Goal: Check status: Check status

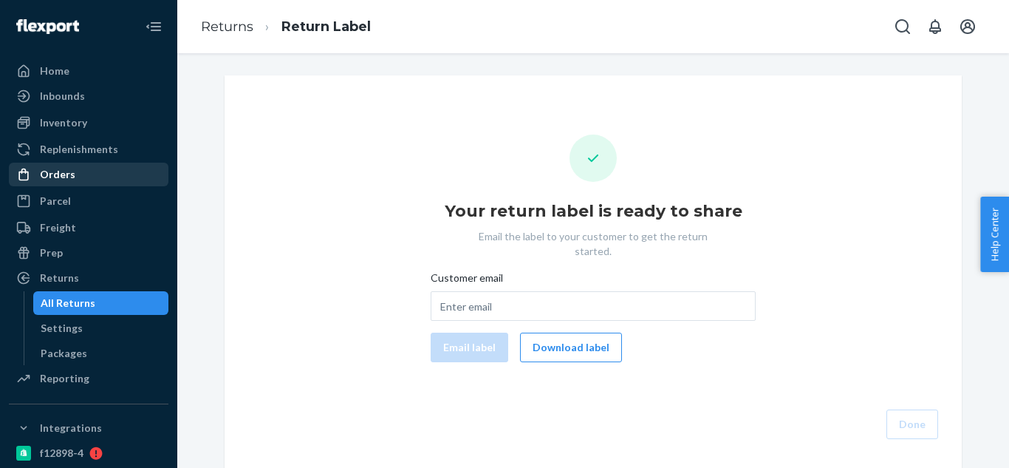
click at [75, 173] on div "Orders" at bounding box center [88, 174] width 157 height 21
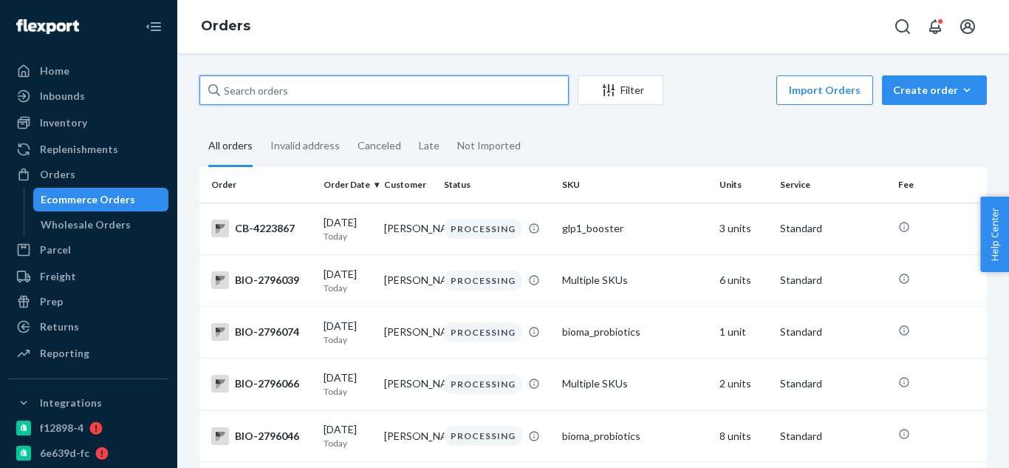
click at [421, 96] on input "text" at bounding box center [384, 90] width 369 height 30
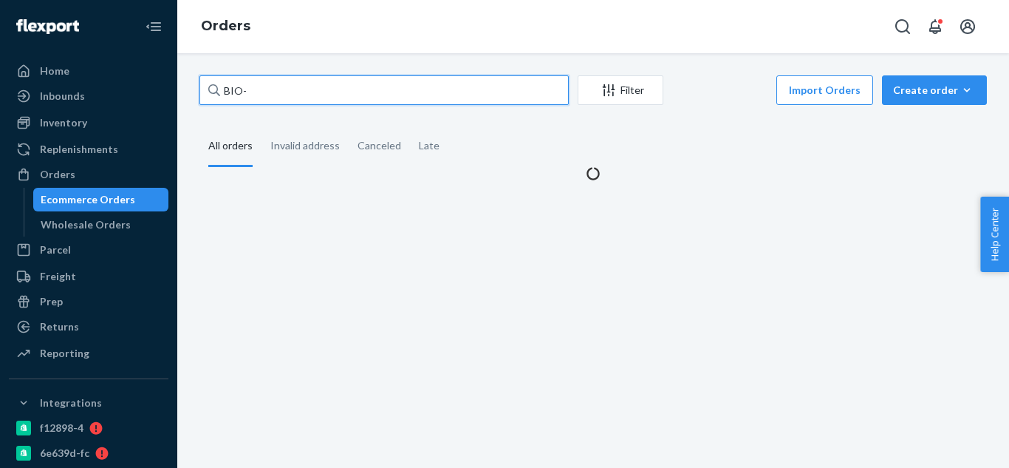
paste input "Hi there Casper......I am not exactly overwhelmed by your company standards. Yo…"
type input "BIO-Hi there Casper......I am not exactly overwhelmed by your company standards…"
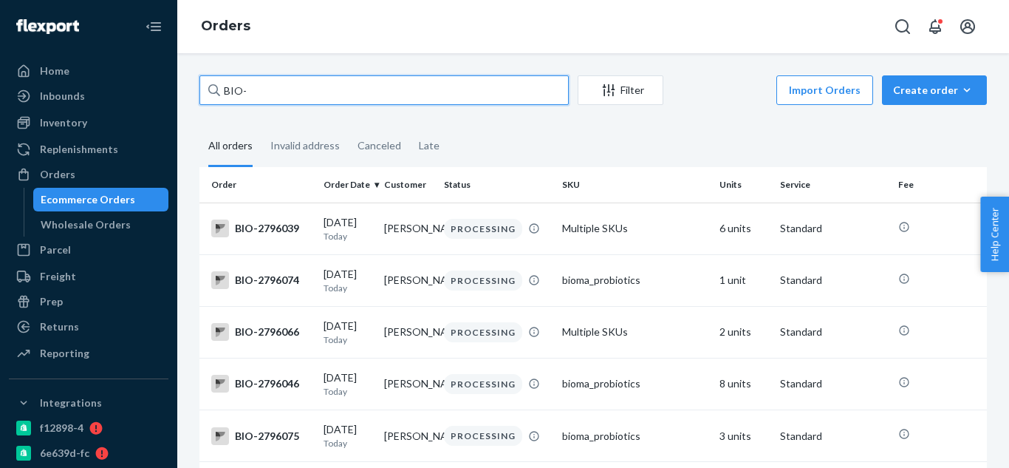
paste input "2738435"
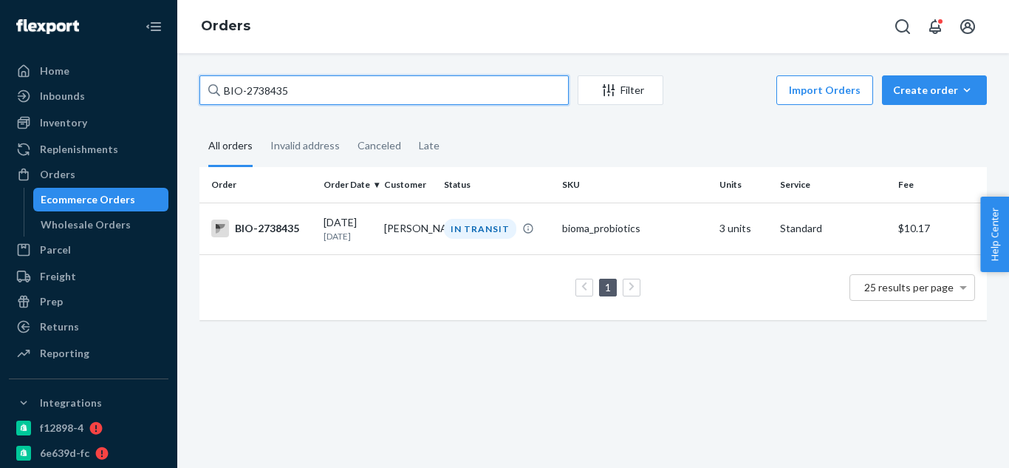
type input "BIO-2738435"
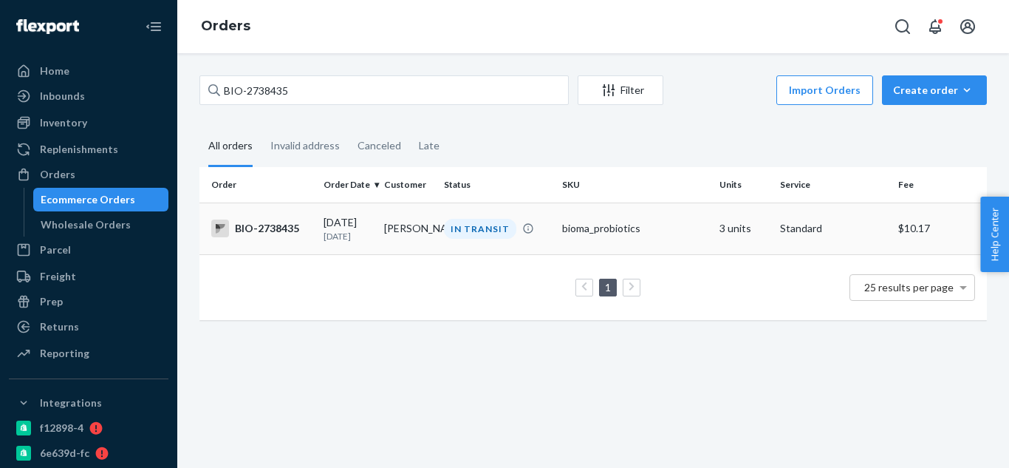
click at [270, 235] on div "BIO-2738435" at bounding box center [261, 228] width 100 height 18
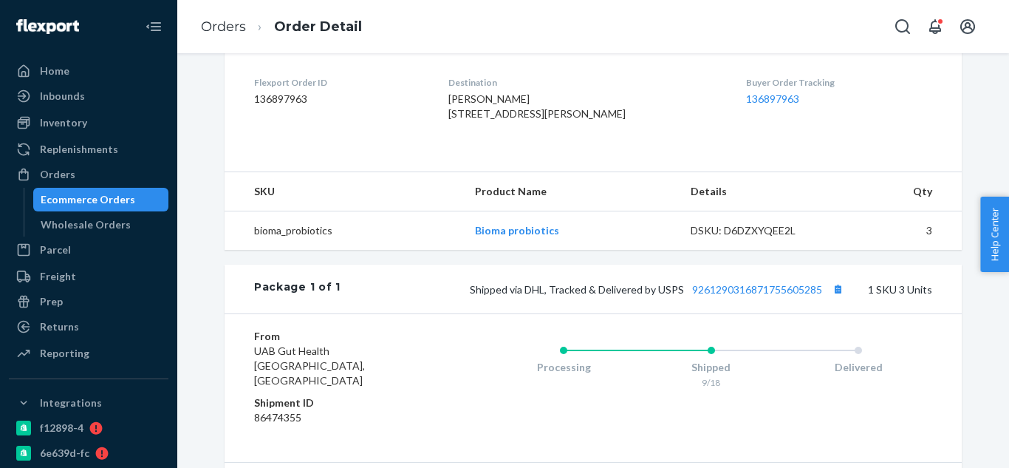
scroll to position [369, 0]
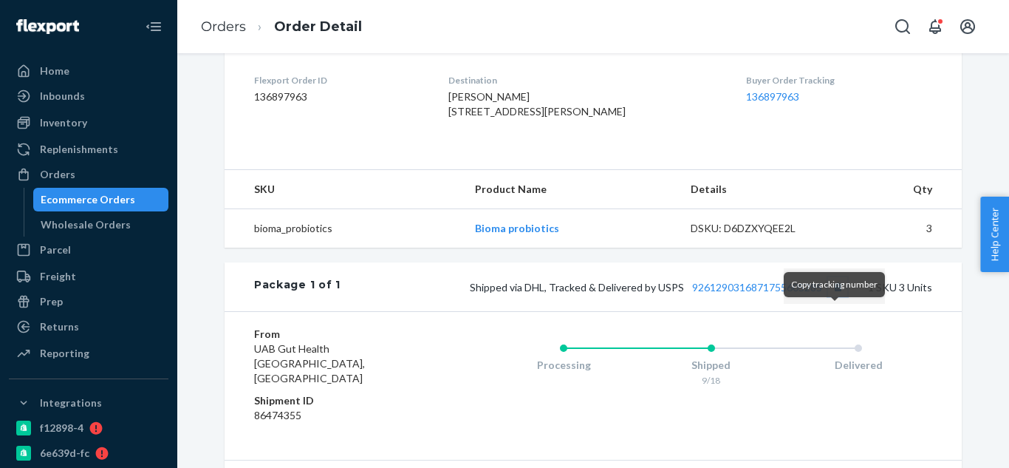
click at [838, 296] on button "Copy tracking number" at bounding box center [837, 286] width 19 height 19
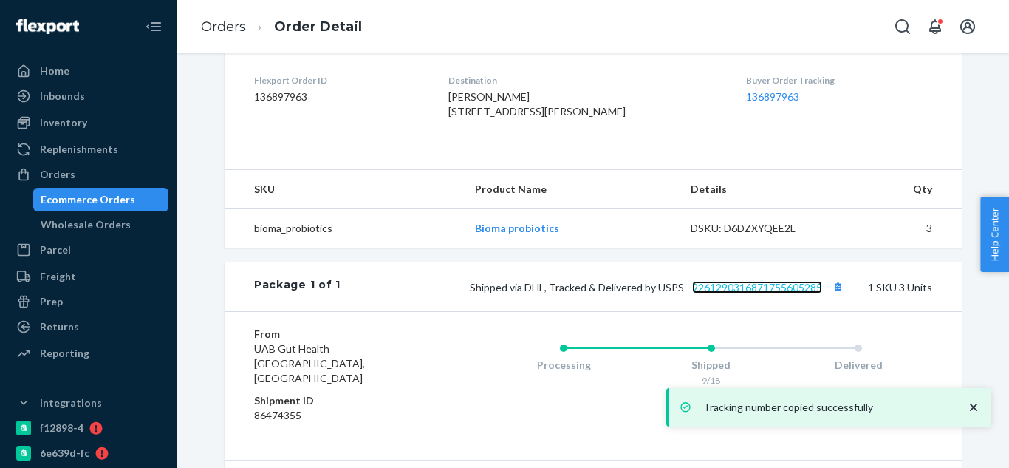
click at [791, 293] on link "9261290316871755605285" at bounding box center [757, 287] width 130 height 13
click at [833, 296] on button "Copy tracking number" at bounding box center [837, 286] width 19 height 19
click at [770, 293] on link "9261290316871755605285" at bounding box center [757, 287] width 130 height 13
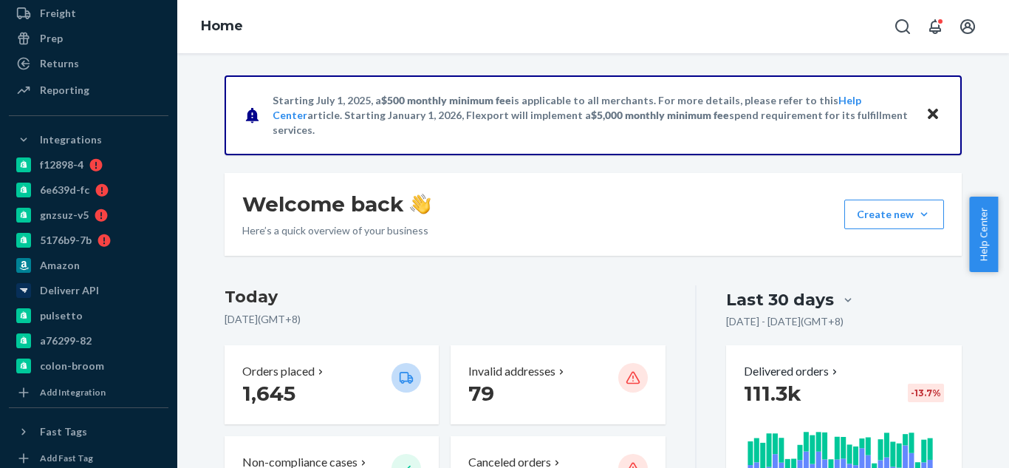
scroll to position [115, 0]
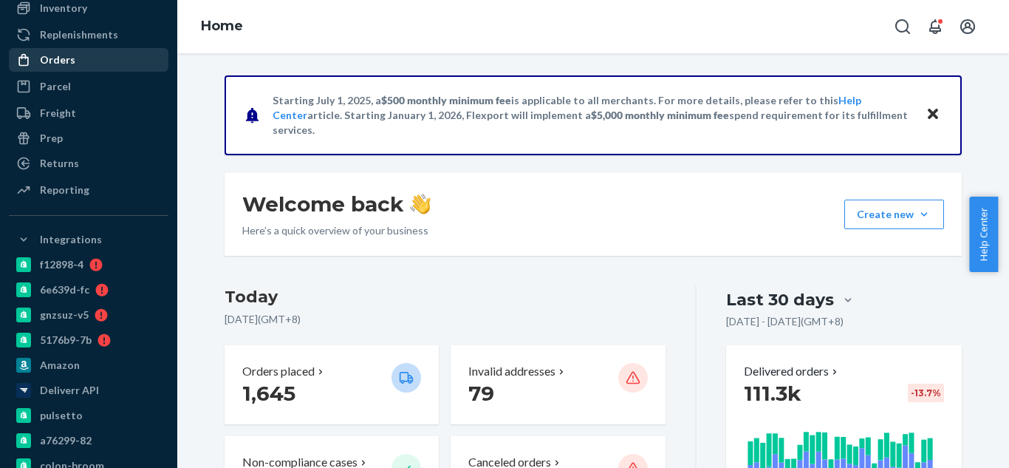
click at [79, 68] on div "Orders" at bounding box center [88, 60] width 157 height 21
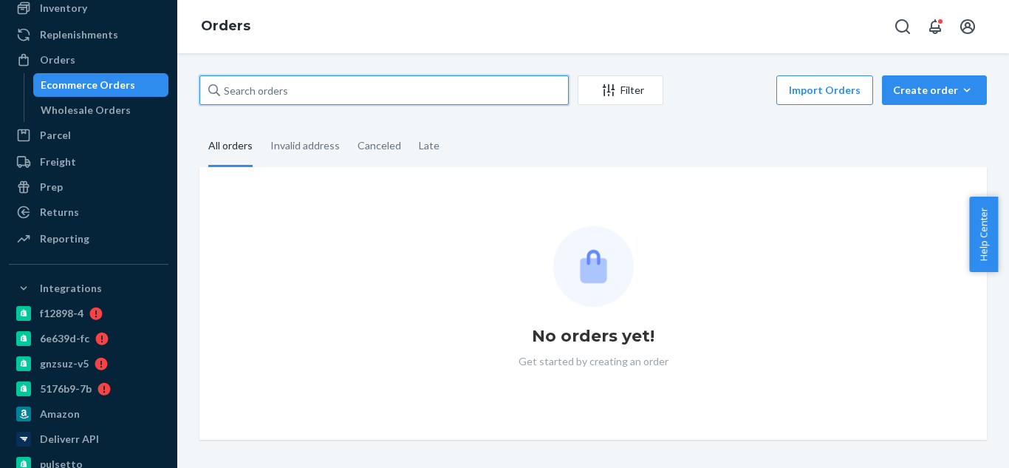
click at [307, 85] on input "text" at bounding box center [384, 90] width 369 height 30
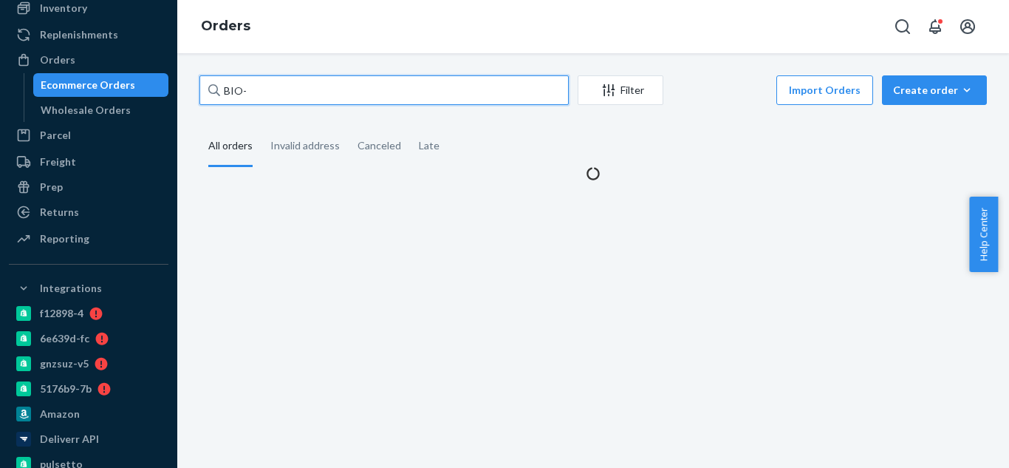
paste input "1991519"
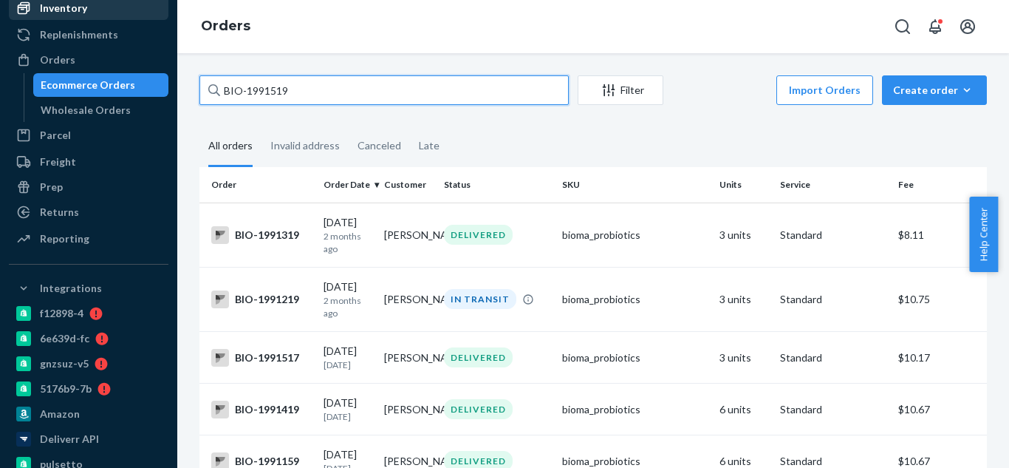
type input "BIO-1991519"
click at [377, 92] on input "BIO-1991519" at bounding box center [384, 90] width 369 height 30
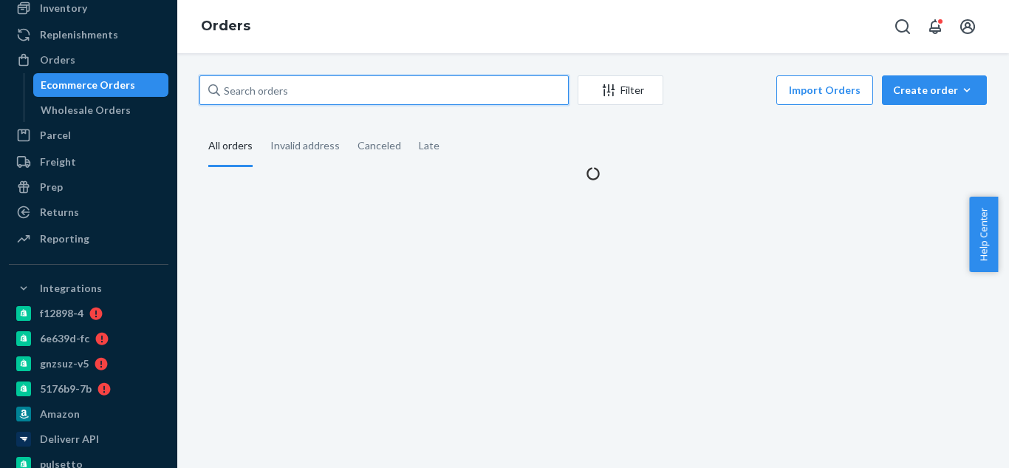
paste input "[PERSON_NAME]"
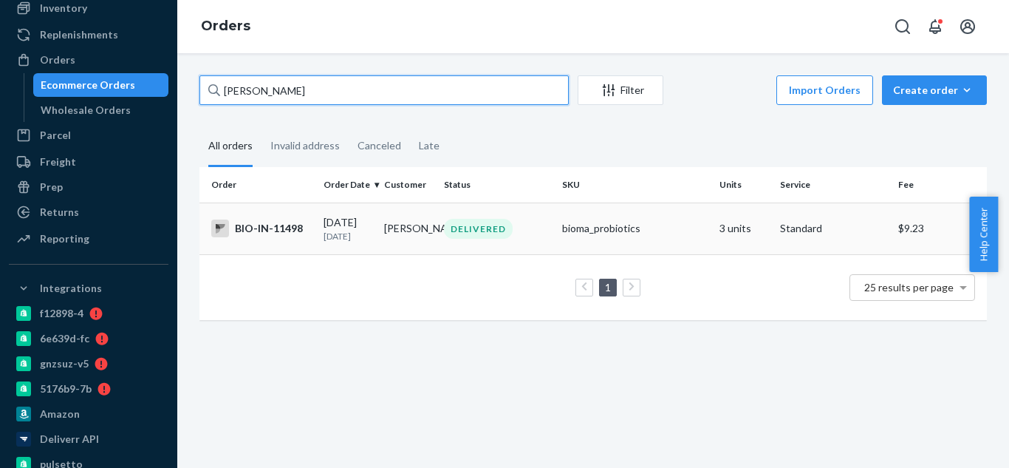
type input "[PERSON_NAME]"
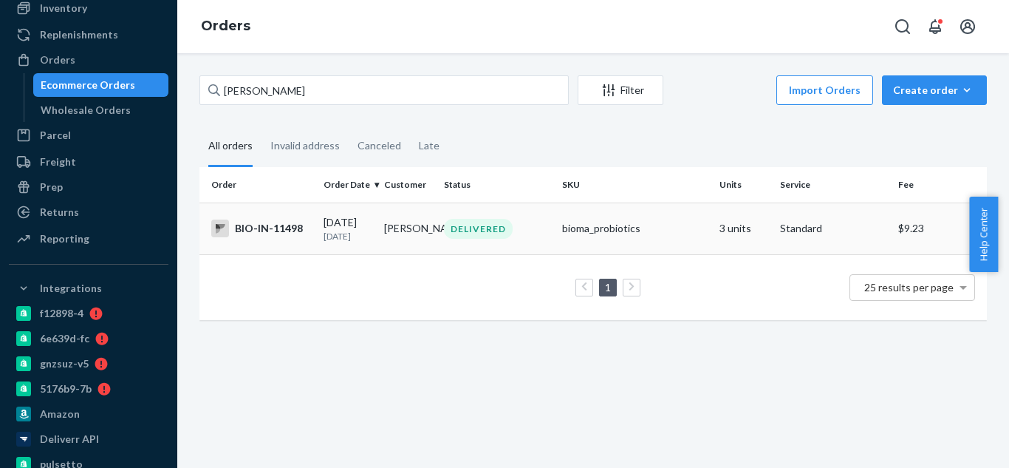
click at [271, 235] on div "BIO-IN-11498" at bounding box center [261, 228] width 100 height 18
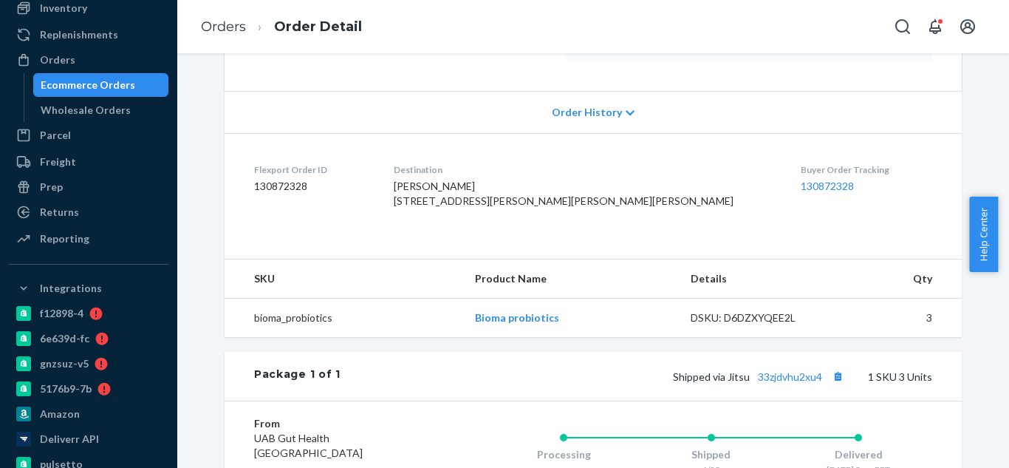
scroll to position [369, 0]
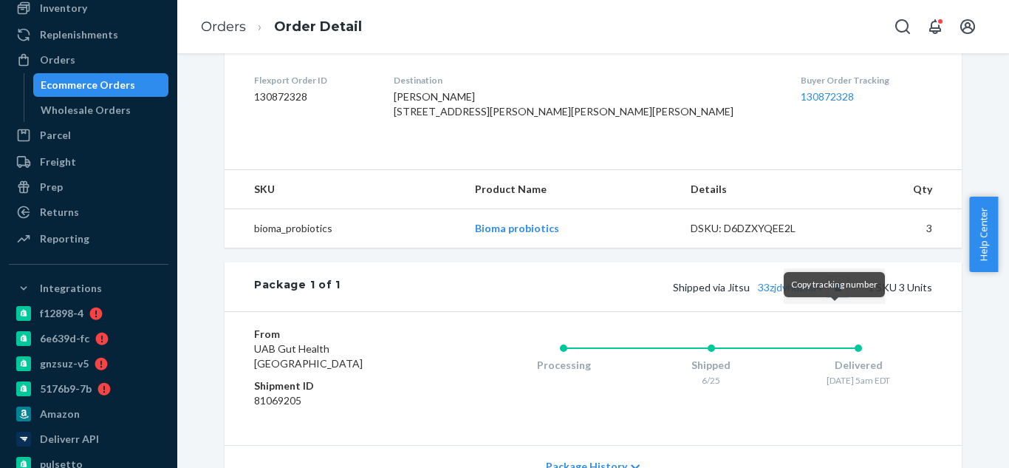
click at [833, 296] on button "Copy tracking number" at bounding box center [837, 286] width 19 height 19
click at [836, 296] on button "Copy tracking number" at bounding box center [837, 286] width 19 height 19
click at [803, 293] on link "33zjdvhu2xu4" at bounding box center [790, 287] width 64 height 13
